Goal: Task Accomplishment & Management: Complete application form

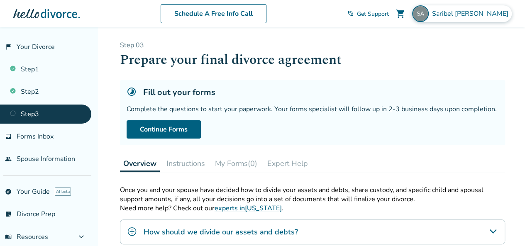
click at [476, 12] on span "Saribel Aguirre" at bounding box center [472, 13] width 80 height 9
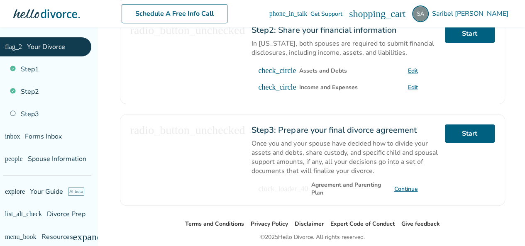
scroll to position [312, 0]
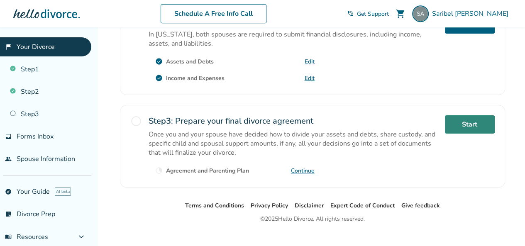
click at [471, 115] on link "Start" at bounding box center [470, 124] width 50 height 18
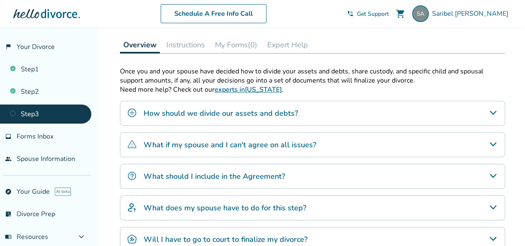
scroll to position [124, 0]
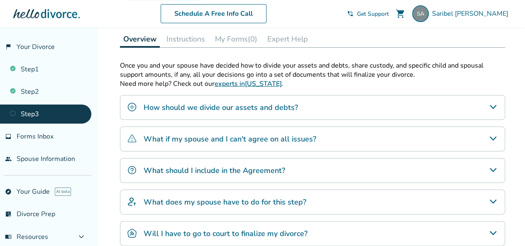
click at [261, 105] on h4 "How should we divide our assets and debts?" at bounding box center [221, 107] width 154 height 11
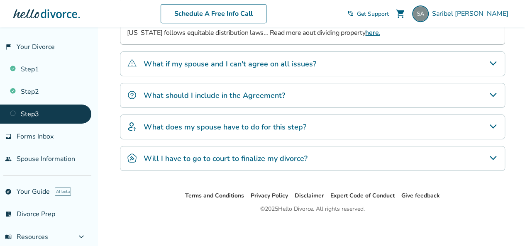
scroll to position [0, 0]
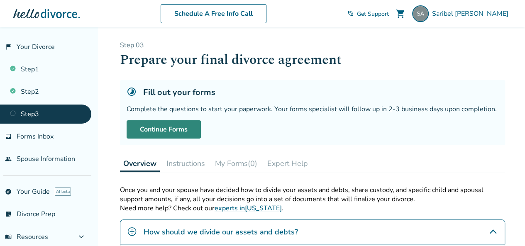
click at [178, 127] on link "Continue Forms" at bounding box center [164, 129] width 74 height 18
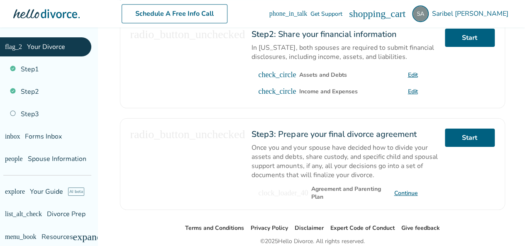
scroll to position [312, 0]
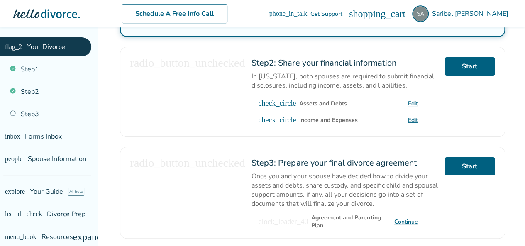
scroll to position [312, 0]
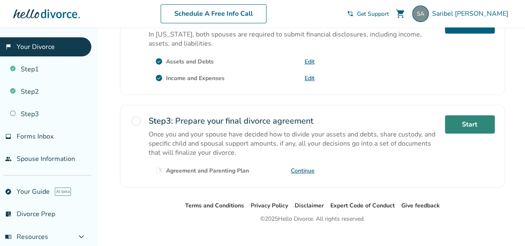
click at [454, 115] on link "Start" at bounding box center [470, 124] width 50 height 18
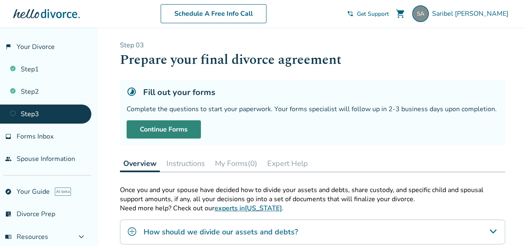
click at [185, 126] on link "Continue Forms" at bounding box center [164, 129] width 74 height 18
